Goal: Check status: Check status

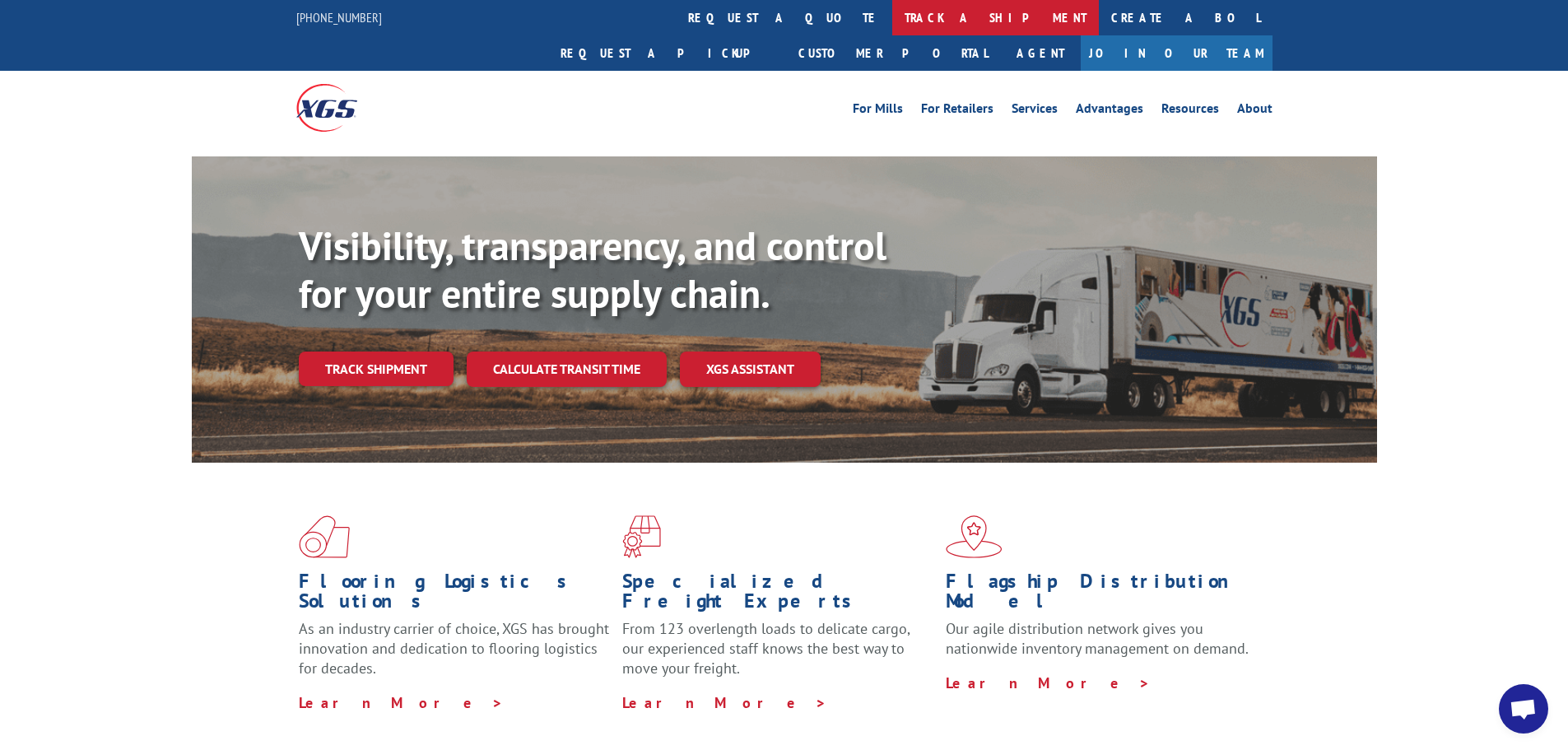
click at [893, 18] on link "track a shipment" at bounding box center [996, 18] width 207 height 36
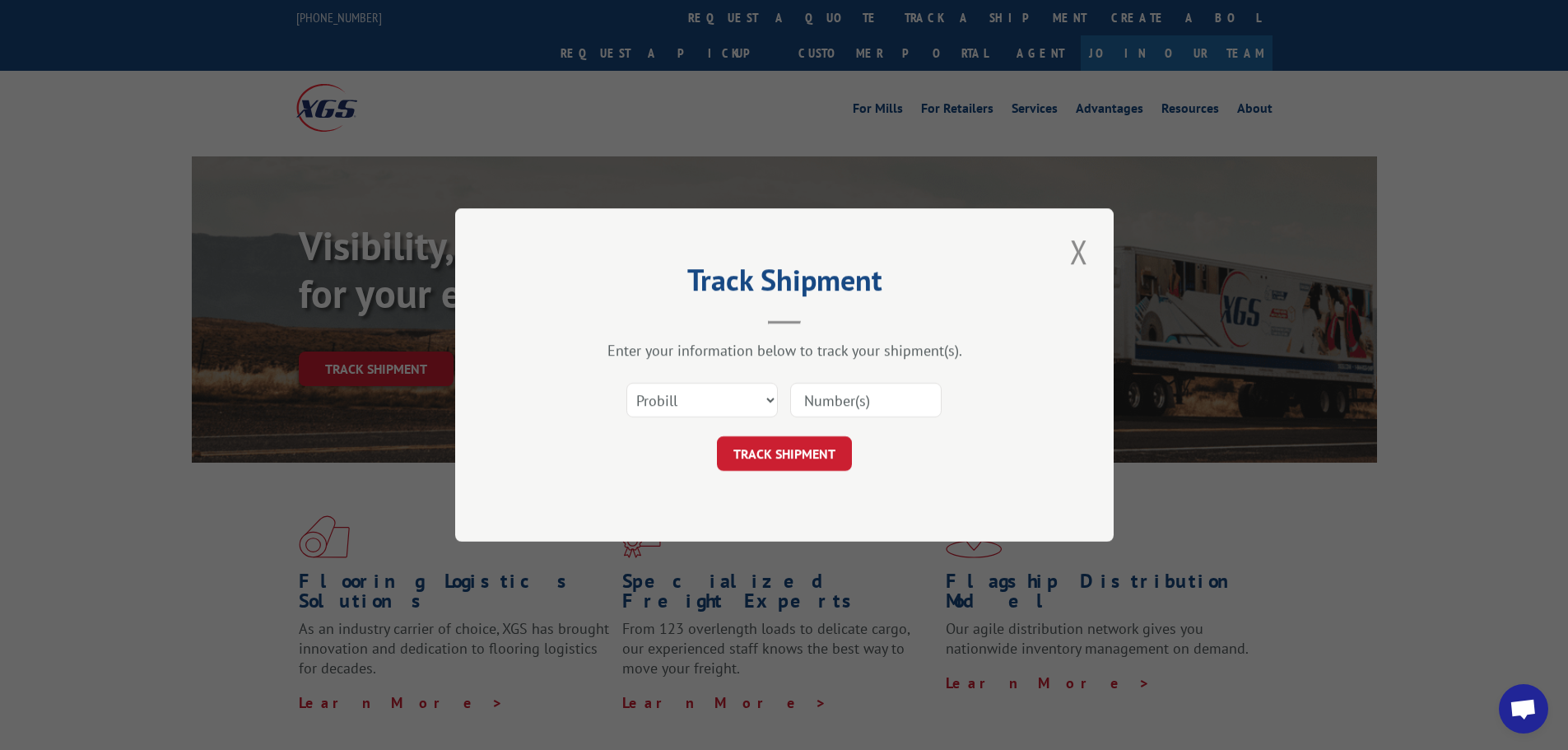
click at [843, 396] on input at bounding box center [865, 399] width 151 height 35
type input "13531355"
click at [811, 461] on button "TRACK SHIPMENT" at bounding box center [784, 453] width 135 height 35
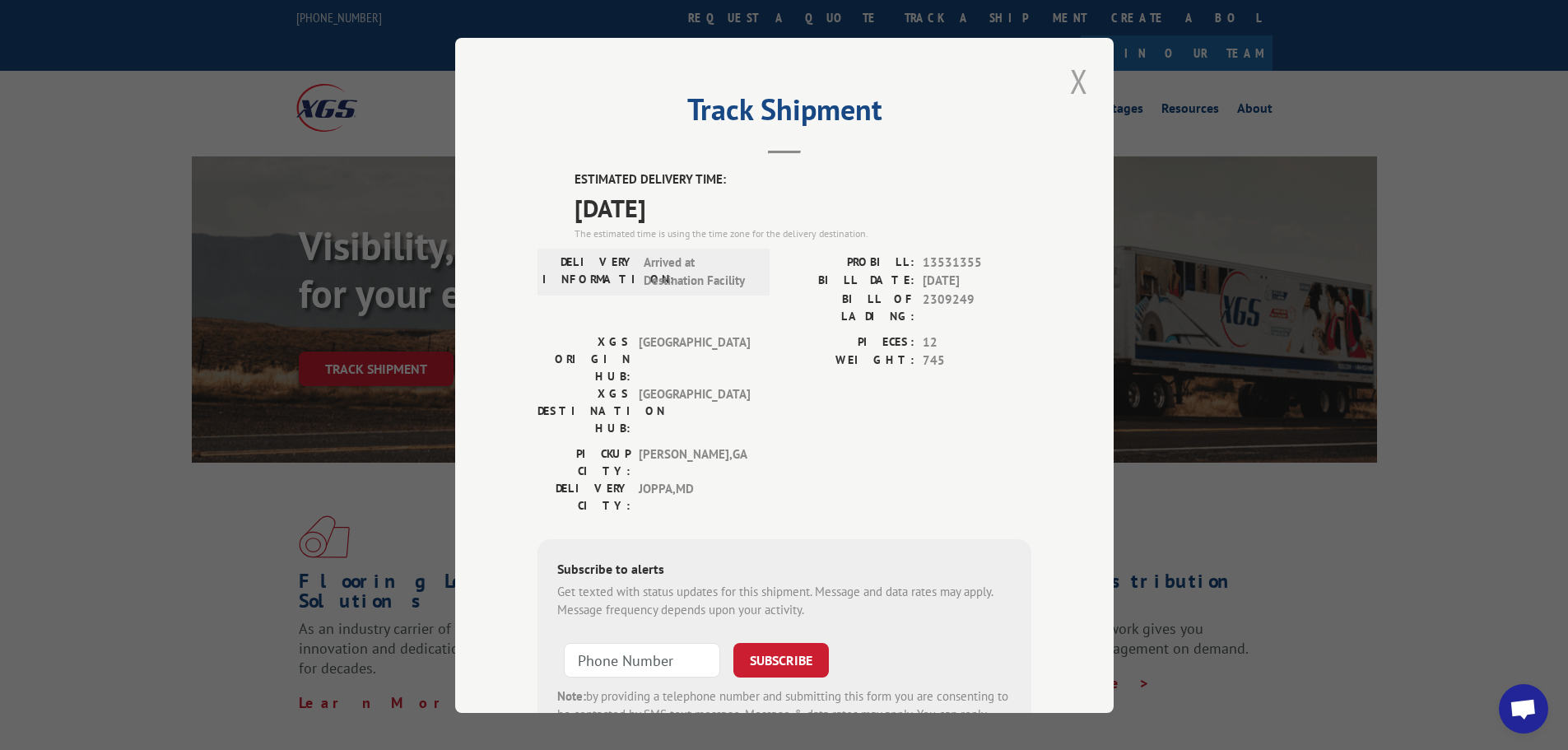
click at [1075, 80] on button "Close modal" at bounding box center [1079, 81] width 28 height 45
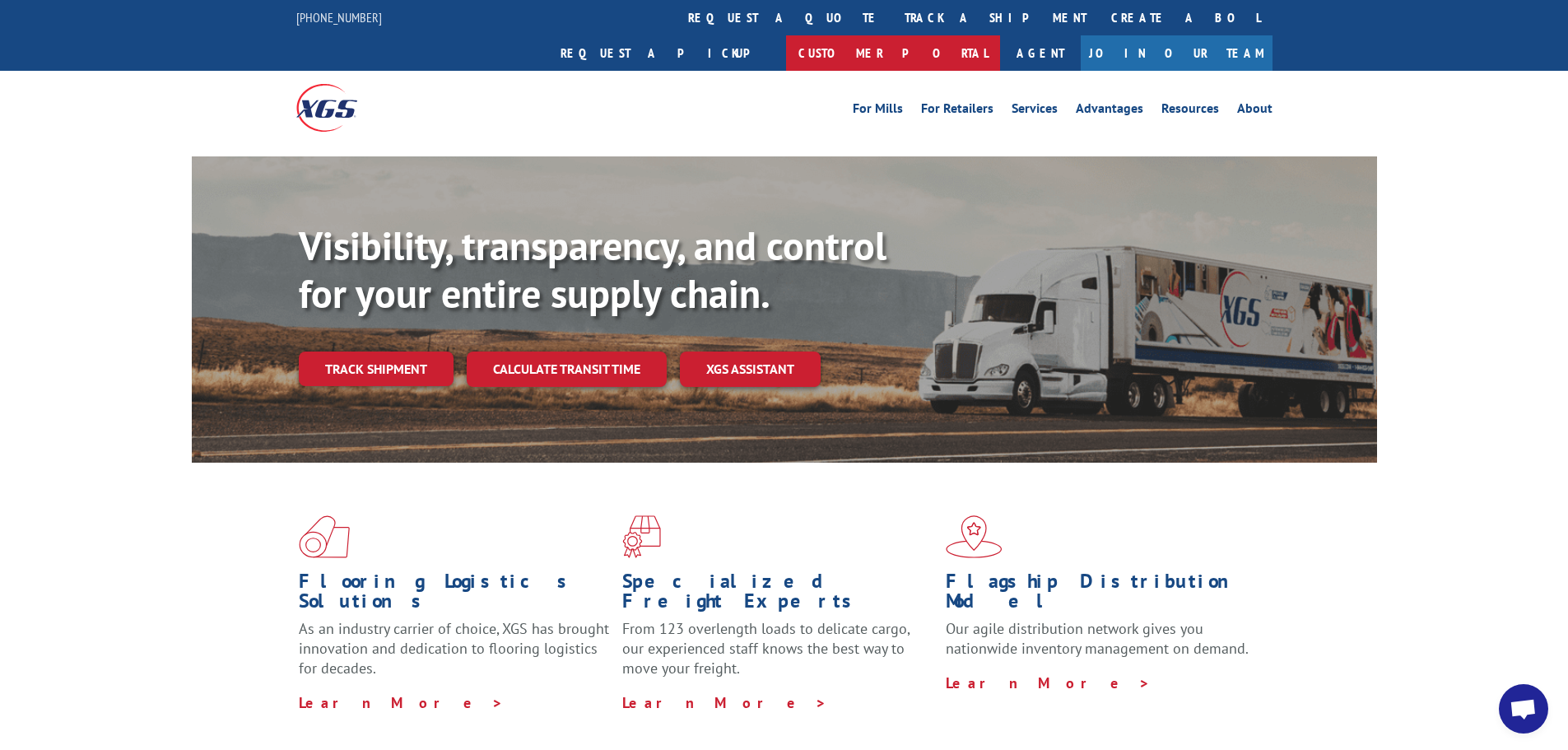
click at [1001, 36] on link "Customer Portal" at bounding box center [893, 54] width 214 height 36
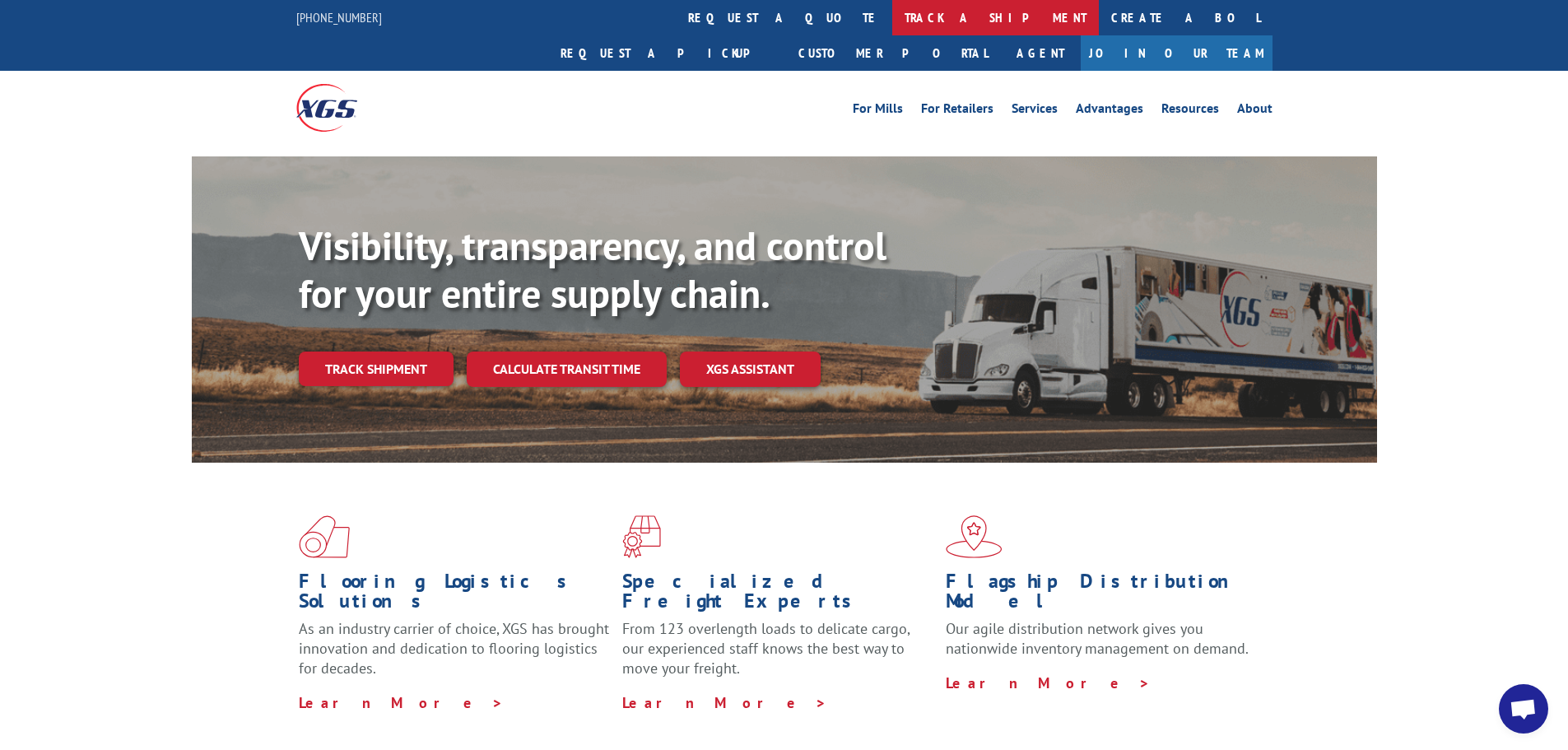
click at [893, 17] on link "track a shipment" at bounding box center [996, 18] width 207 height 36
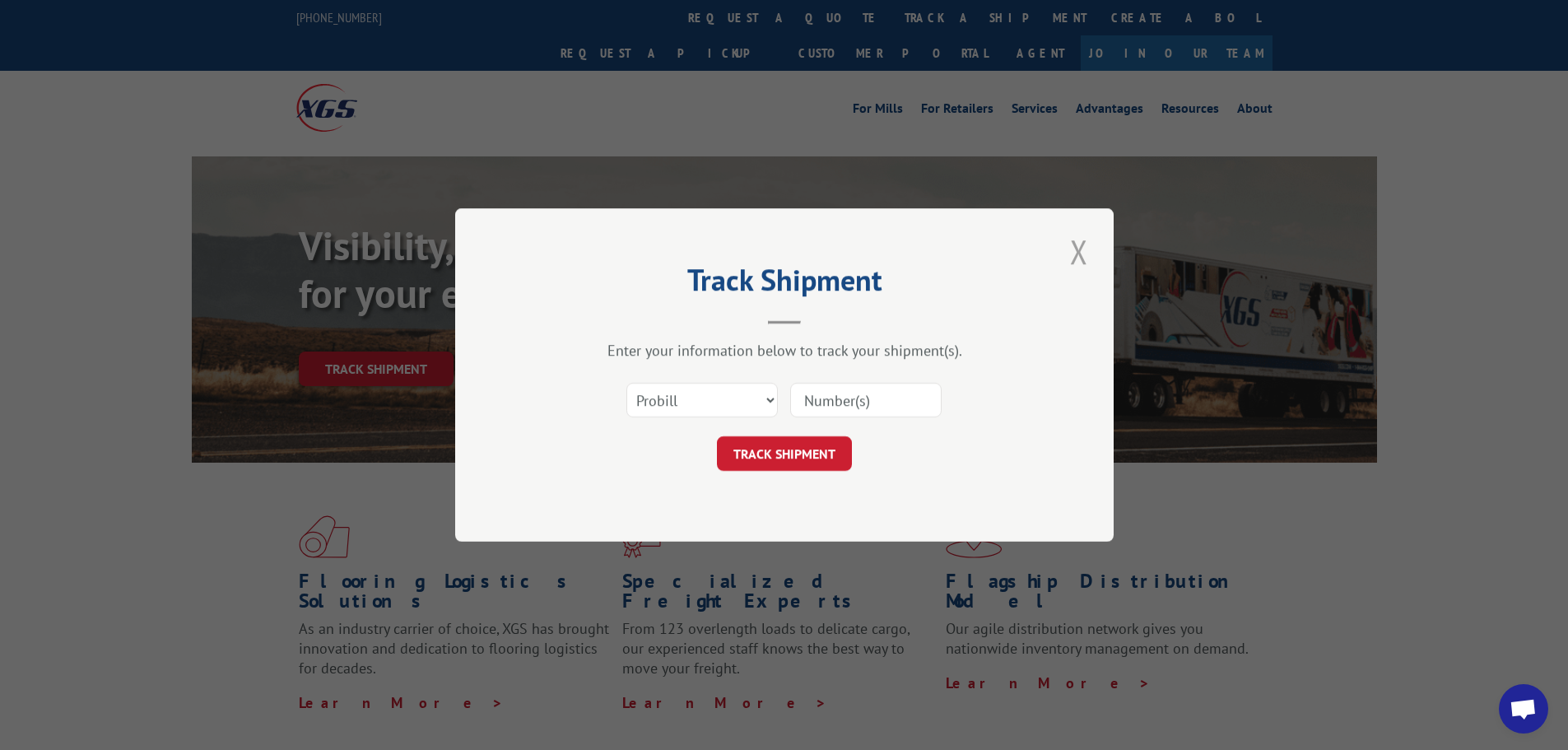
click at [1077, 251] on button "Close modal" at bounding box center [1079, 252] width 28 height 45
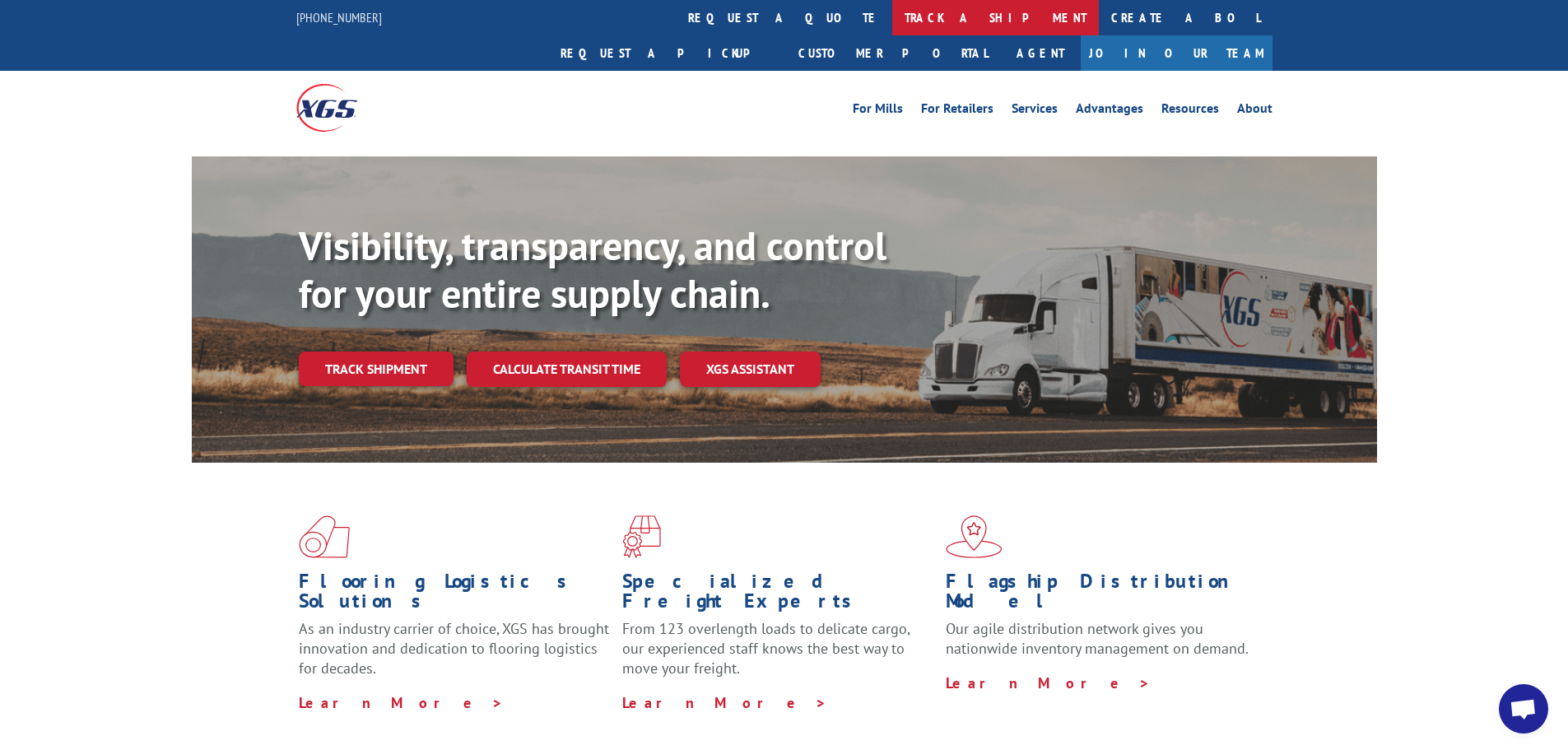
click at [893, 23] on link "track a shipment" at bounding box center [996, 18] width 207 height 36
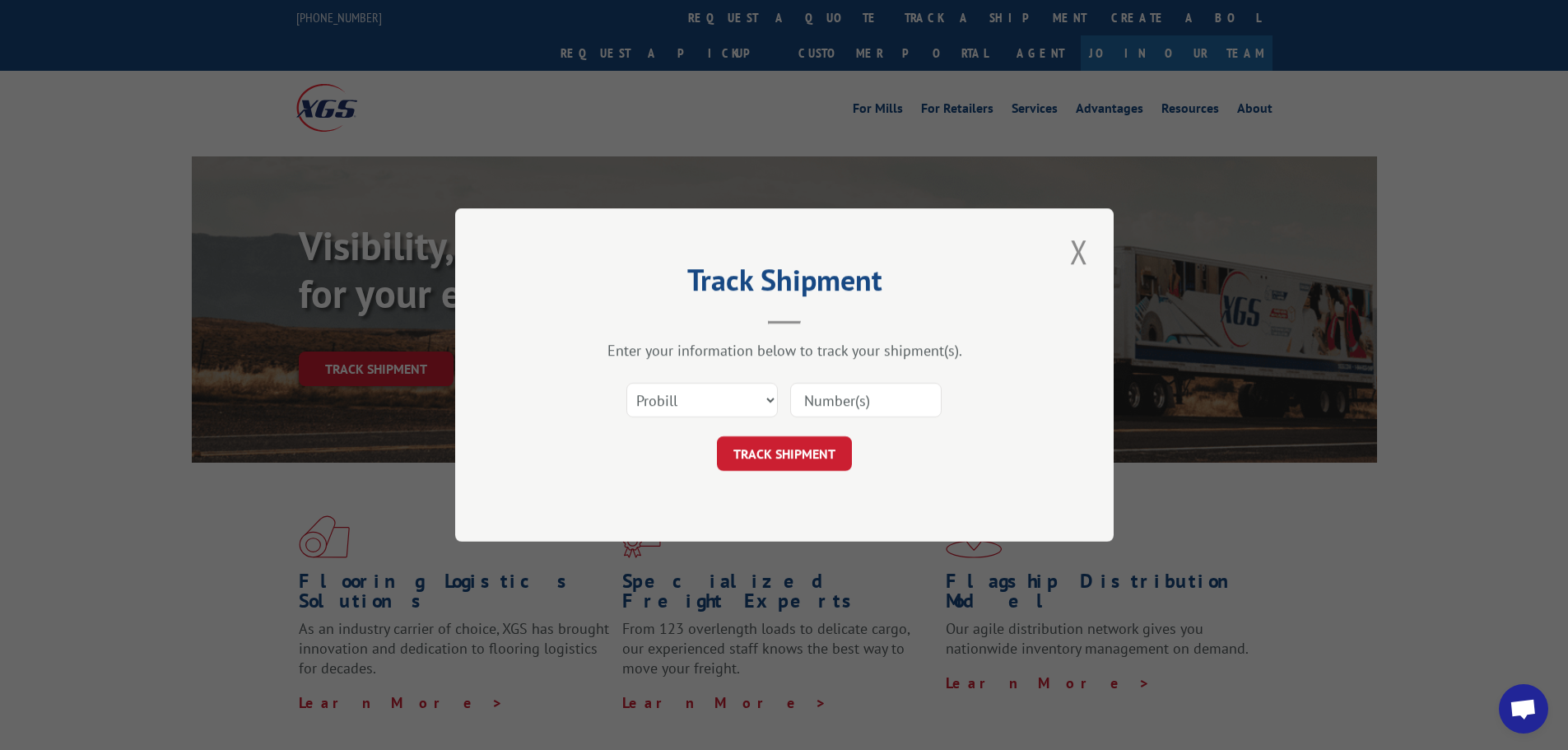
click at [854, 407] on input at bounding box center [865, 399] width 151 height 35
type input "13531355"
click at [800, 452] on button "TRACK SHIPMENT" at bounding box center [784, 453] width 135 height 35
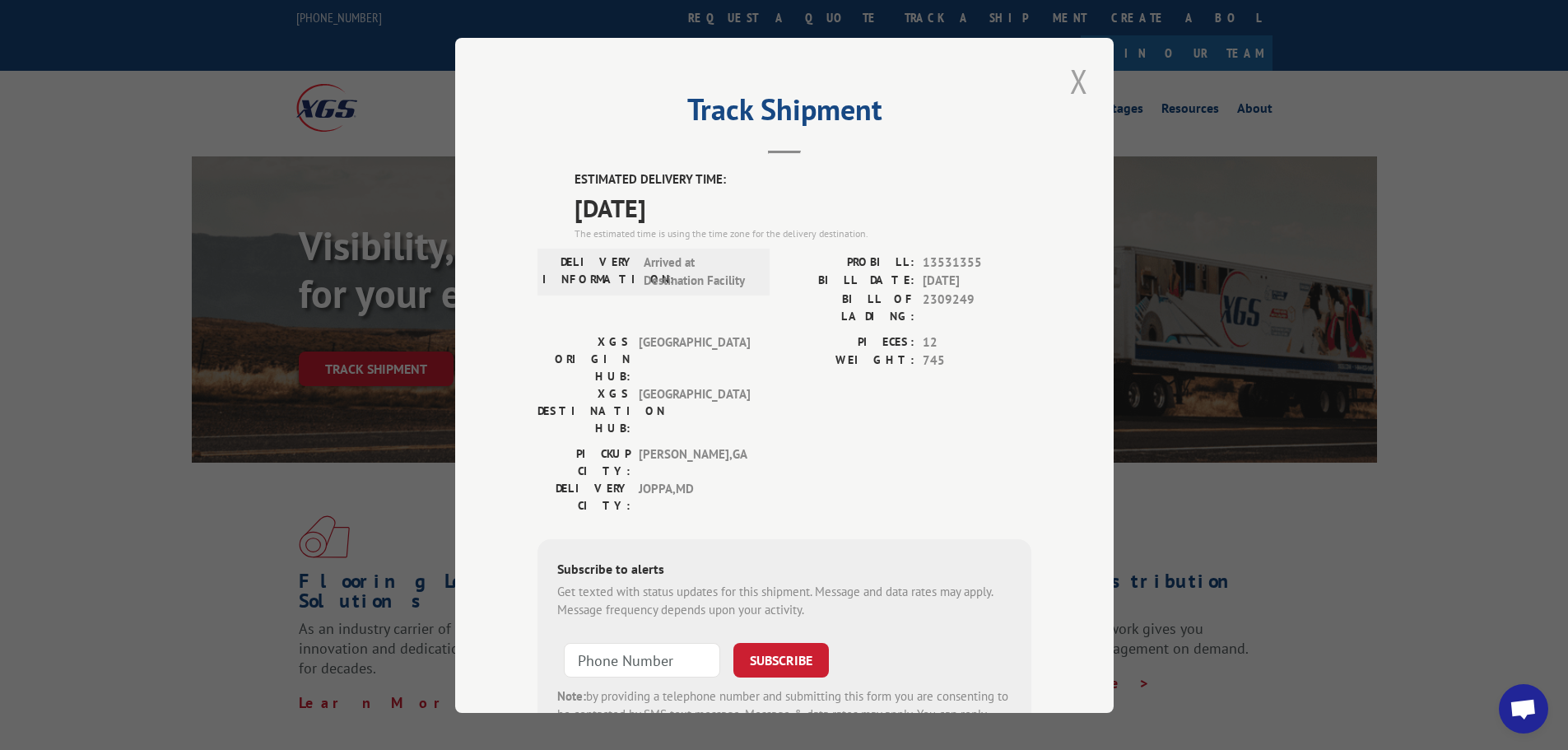
click at [1072, 75] on button "Close modal" at bounding box center [1079, 81] width 28 height 45
